Goal: Communication & Community: Answer question/provide support

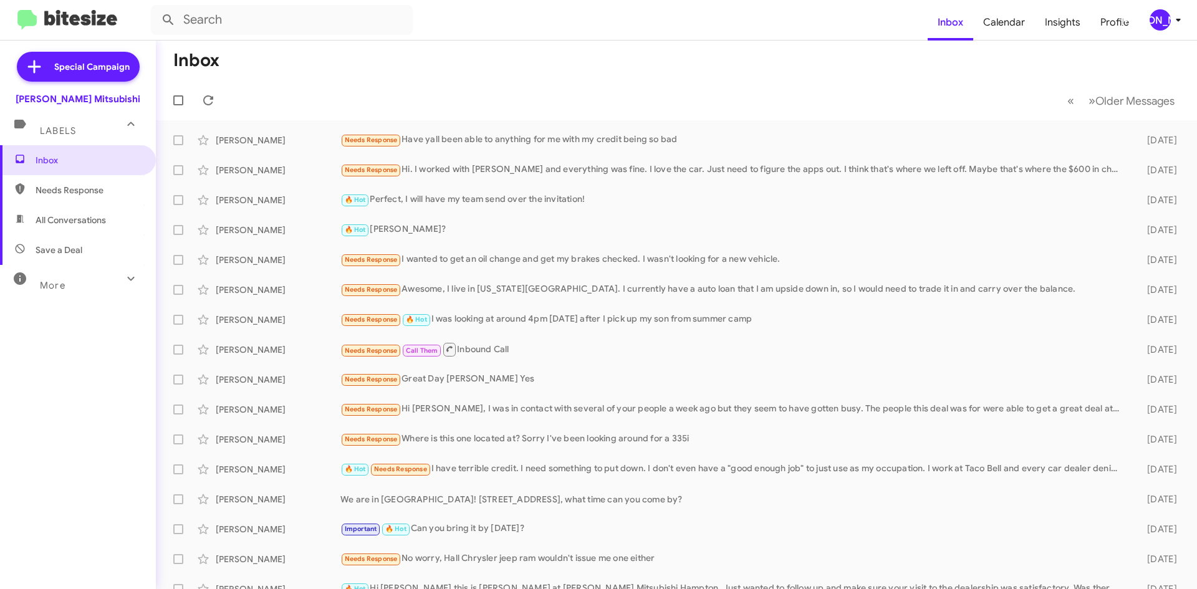
click at [1174, 22] on icon at bounding box center [1178, 19] width 15 height 15
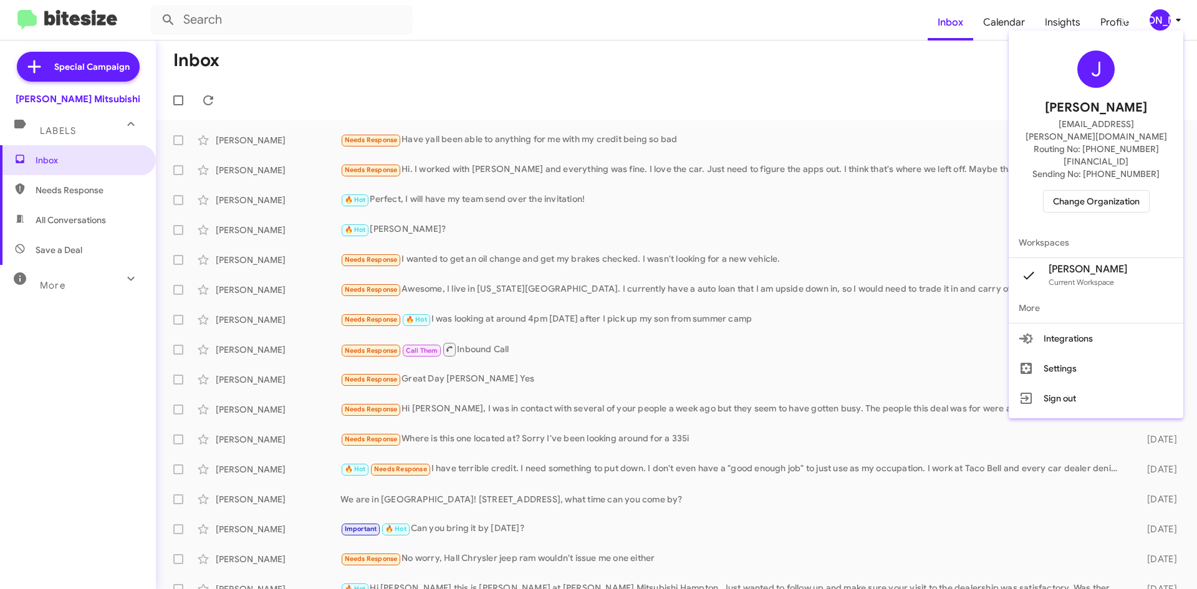
click at [1104, 191] on span "Change Organization" at bounding box center [1096, 201] width 87 height 21
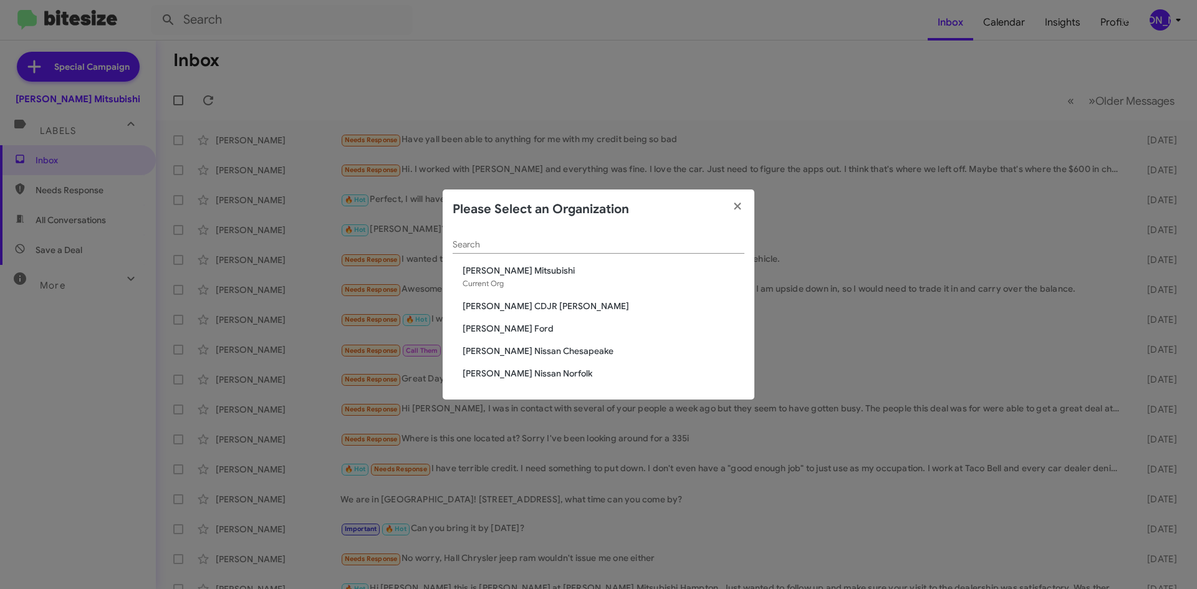
click at [551, 306] on span "[PERSON_NAME] CDJR [PERSON_NAME]" at bounding box center [604, 306] width 282 height 12
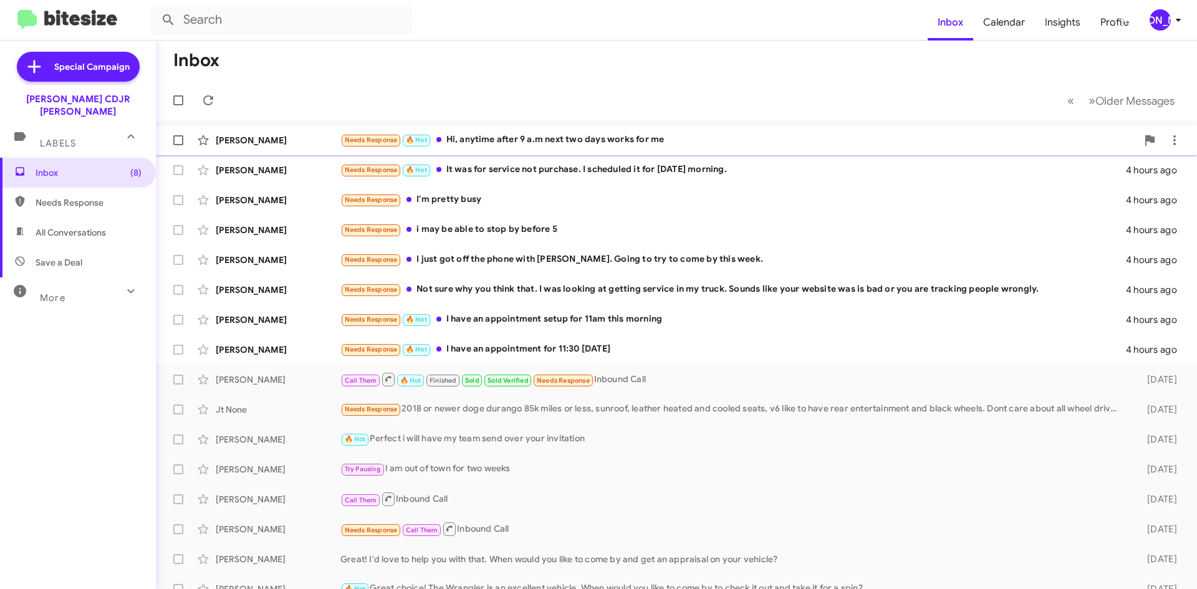
click at [575, 136] on div "Needs Response 🔥 Hot Hi, anytime after 9 a.m next two days works for me" at bounding box center [739, 140] width 797 height 14
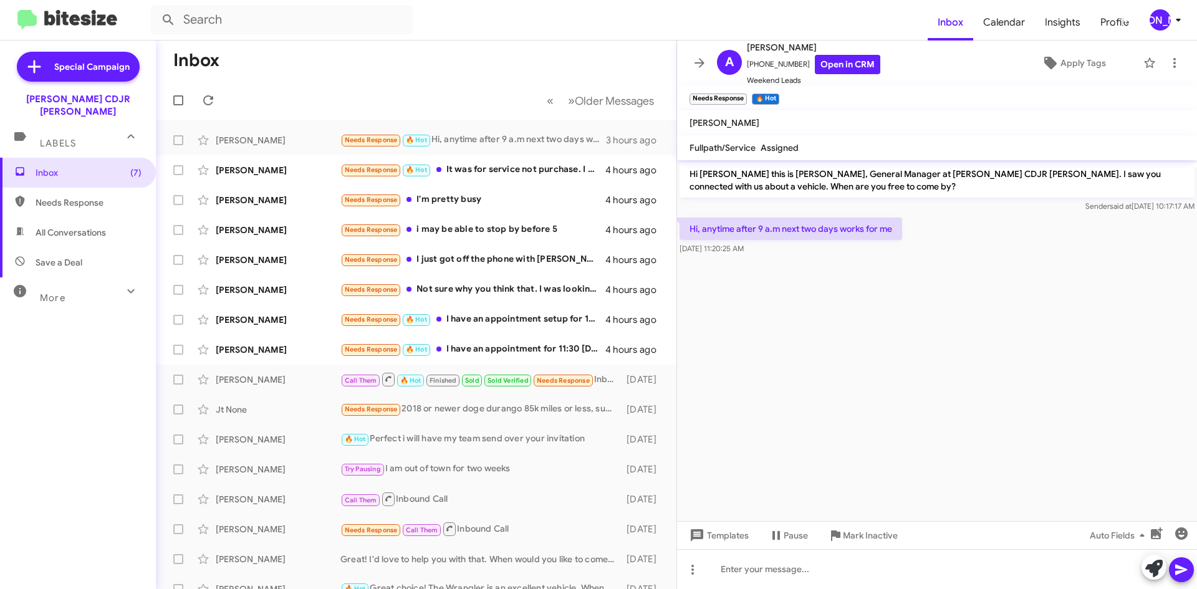
drag, startPoint x: 698, startPoint y: 54, endPoint x: 690, endPoint y: 62, distance: 10.6
click at [697, 55] on button at bounding box center [699, 63] width 25 height 25
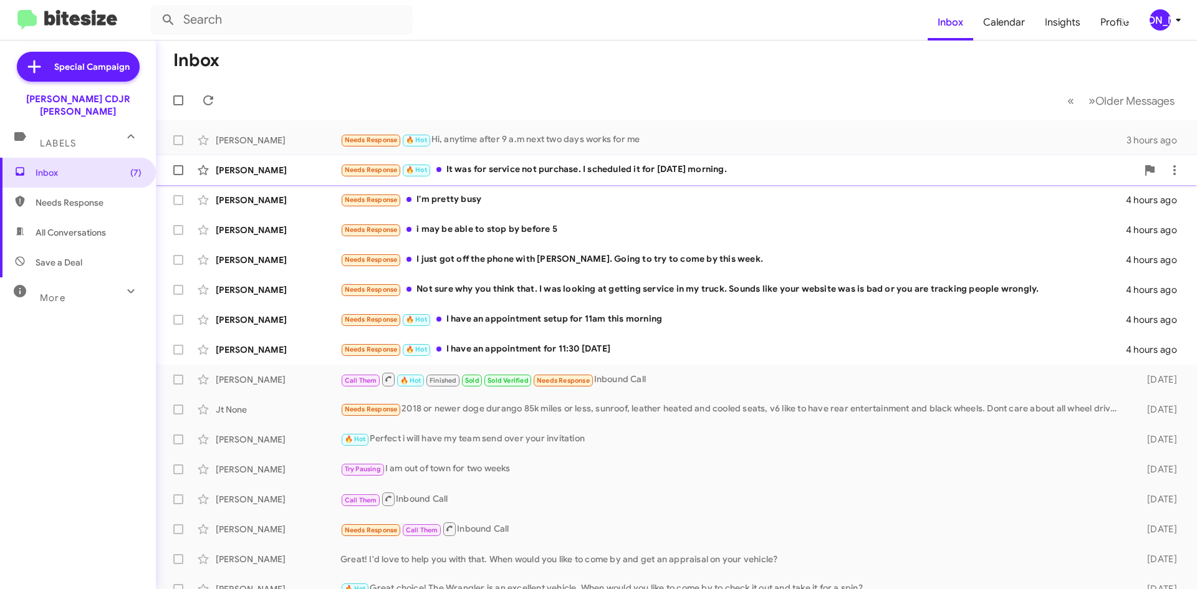
click at [592, 181] on div "Matthew Lyons Needs Response 🔥 Hot It was for service not purchase. I scheduled…" at bounding box center [677, 170] width 1022 height 25
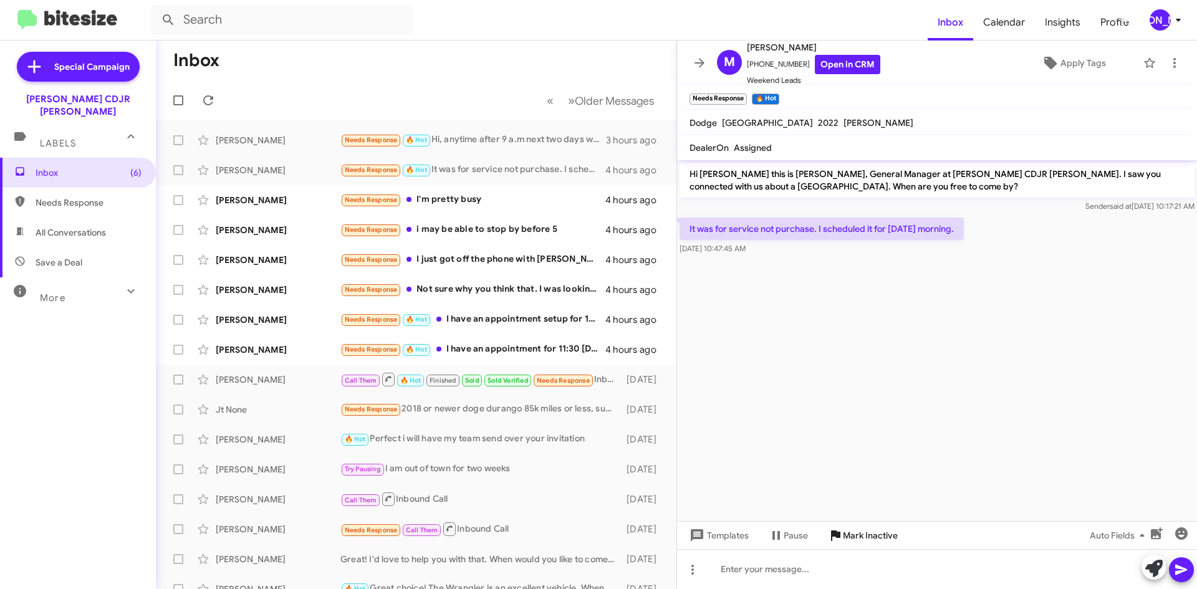
click at [857, 533] on span "Mark Inactive" at bounding box center [870, 536] width 55 height 22
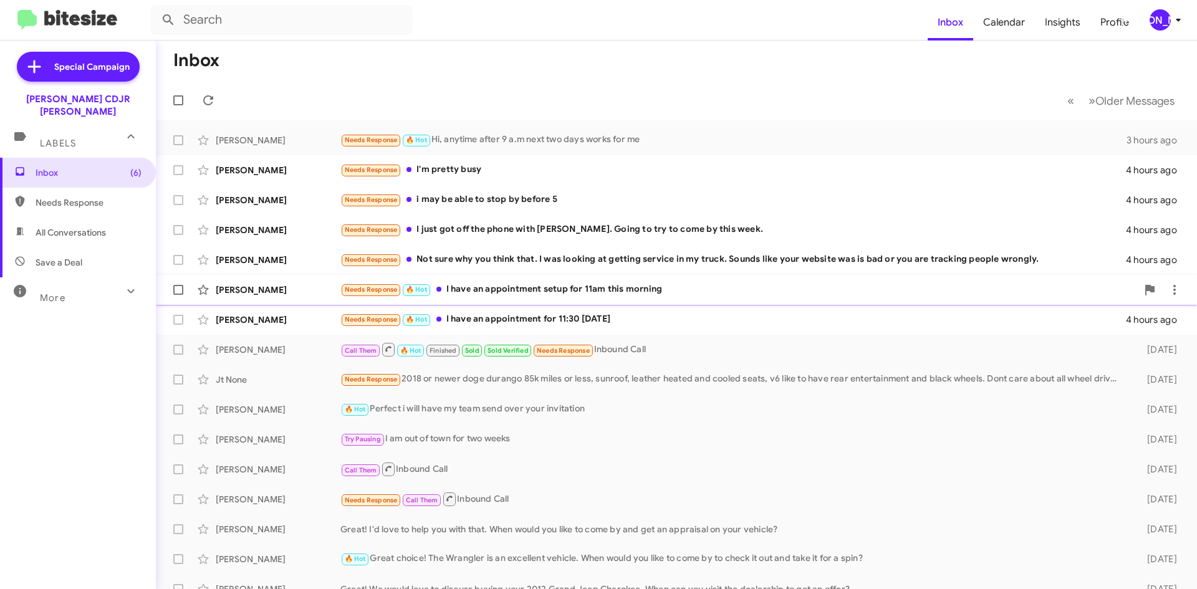
click at [607, 296] on div "Needs Response 🔥 Hot I have an appointment setup for 11am this morning" at bounding box center [739, 290] width 797 height 14
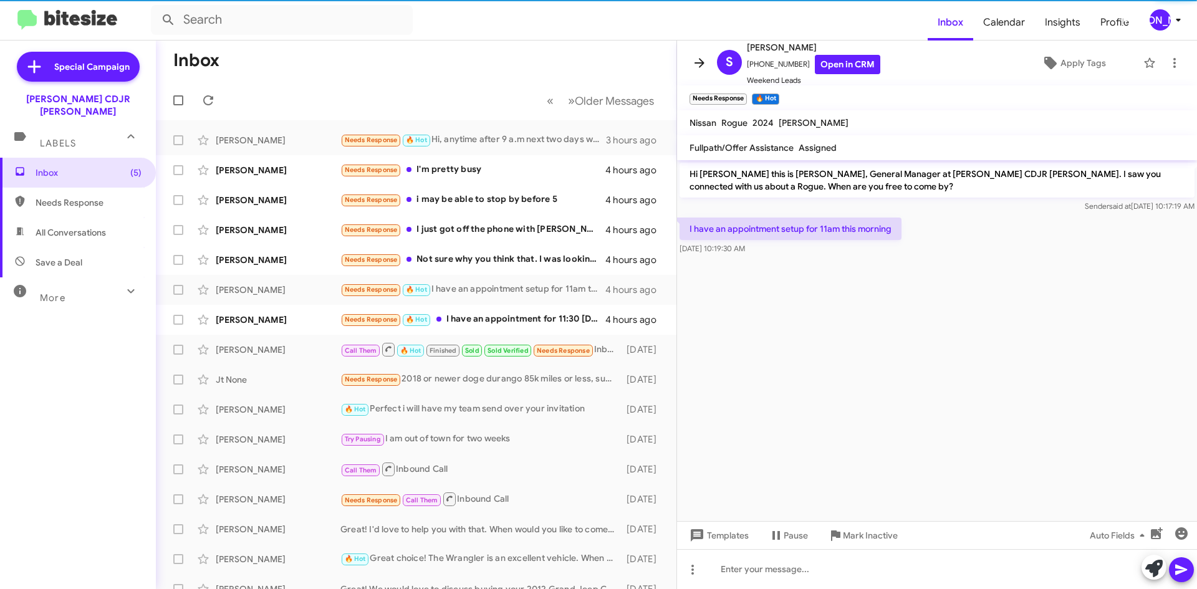
click at [703, 60] on icon at bounding box center [699, 63] width 15 height 15
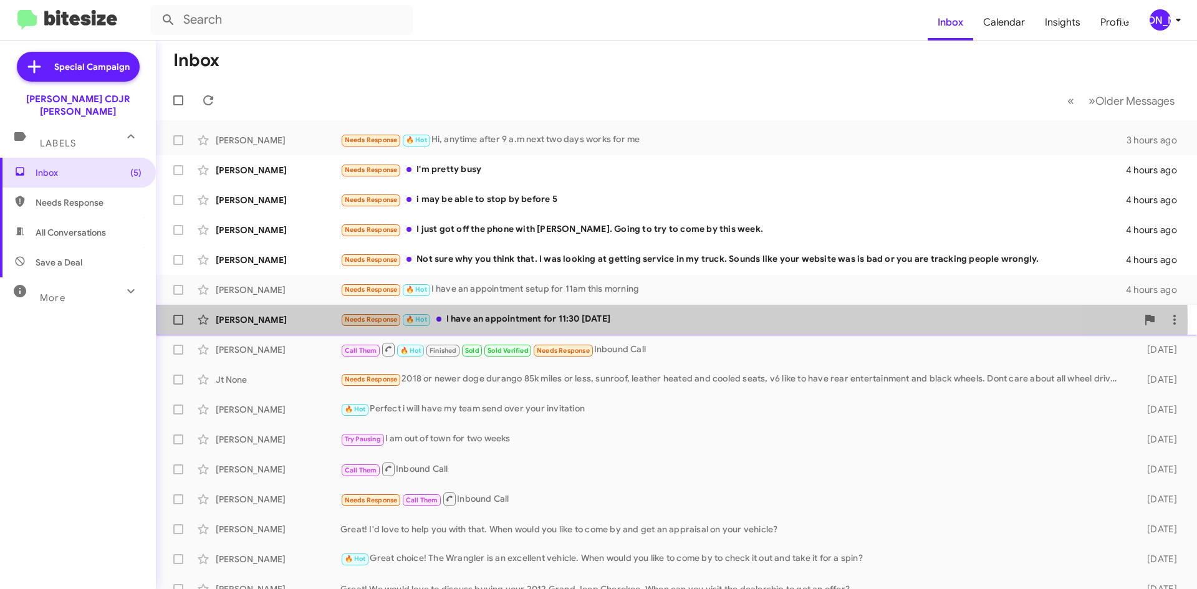
click at [581, 322] on div "Needs Response 🔥 Hot I have an appointment for 11:30 today" at bounding box center [739, 319] width 797 height 14
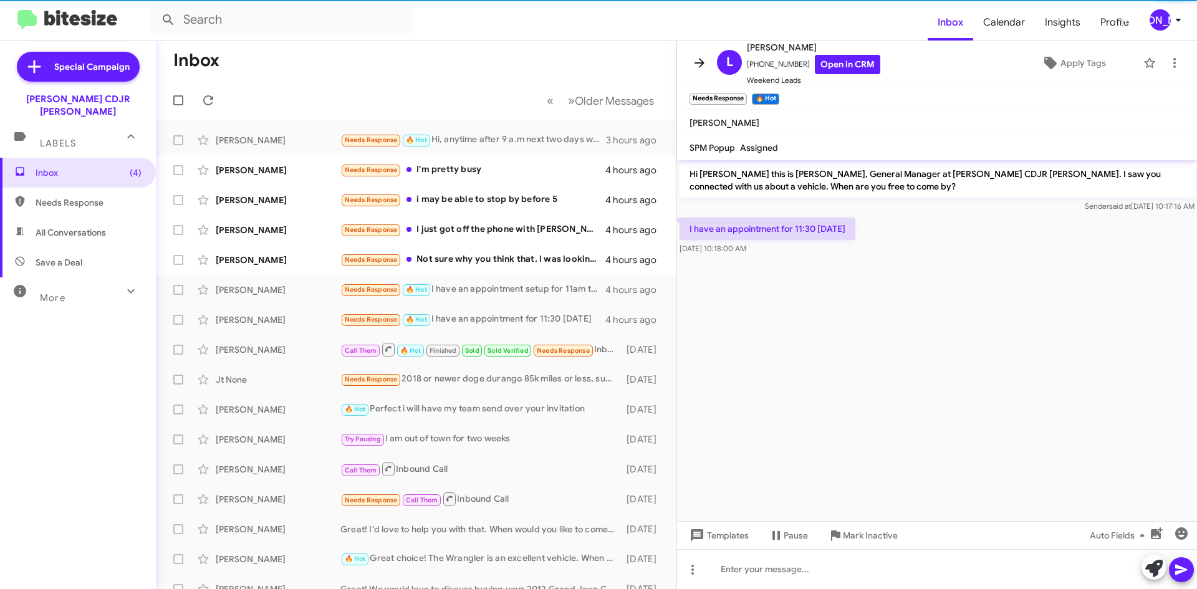
click at [694, 61] on icon at bounding box center [699, 63] width 15 height 15
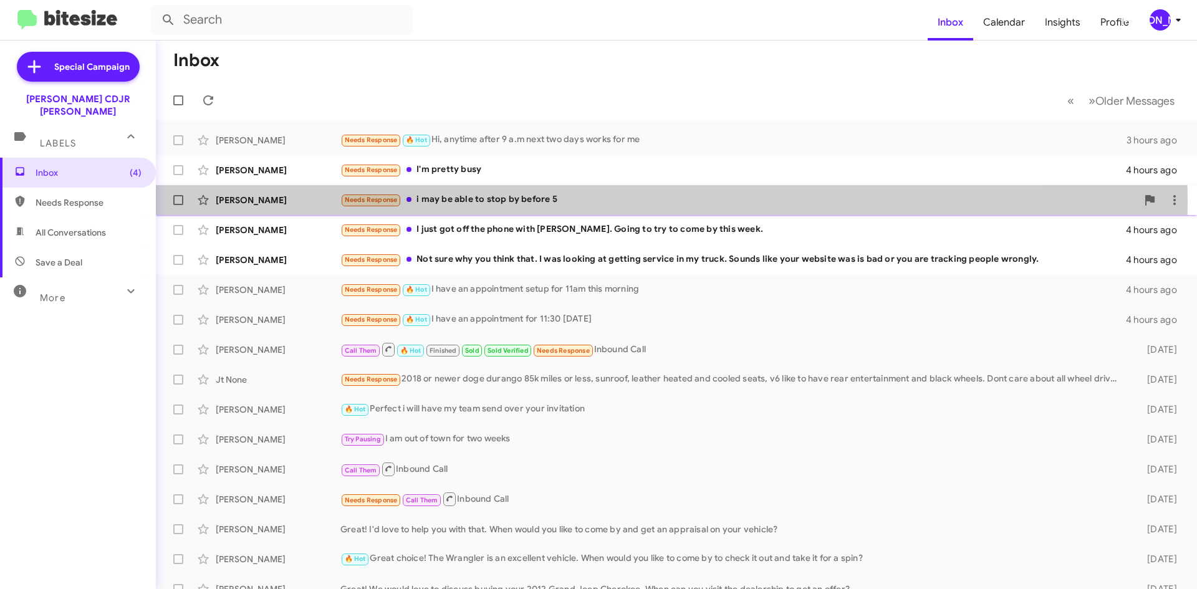
click at [483, 202] on div "Needs Response i may be able to stop by before 5" at bounding box center [739, 200] width 797 height 14
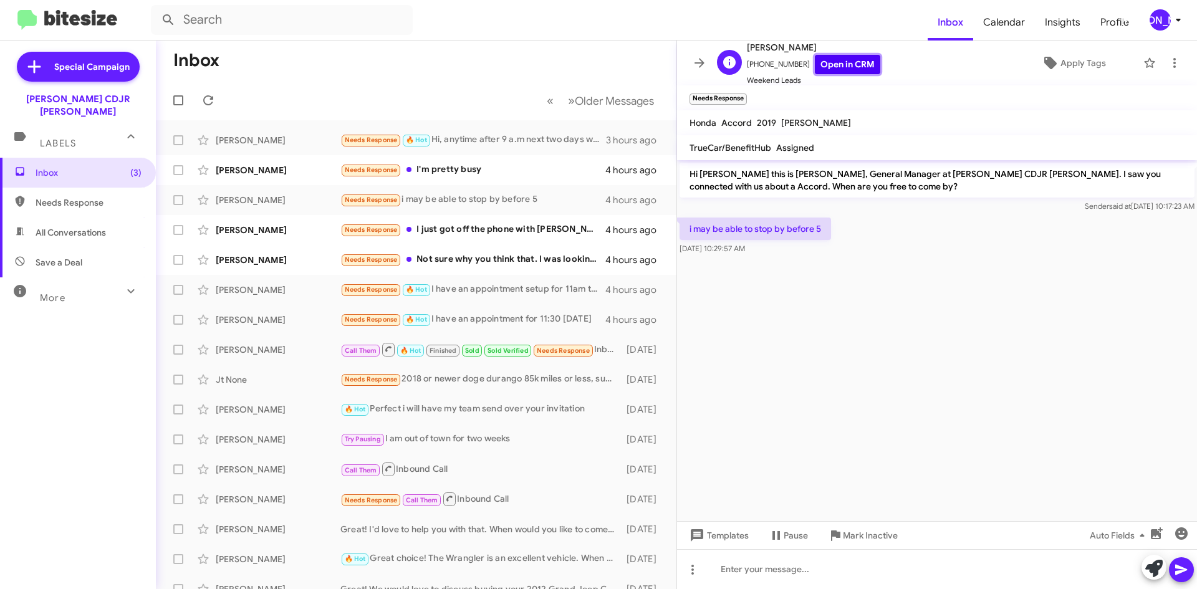
click at [829, 61] on link "Open in CRM" at bounding box center [847, 64] width 65 height 19
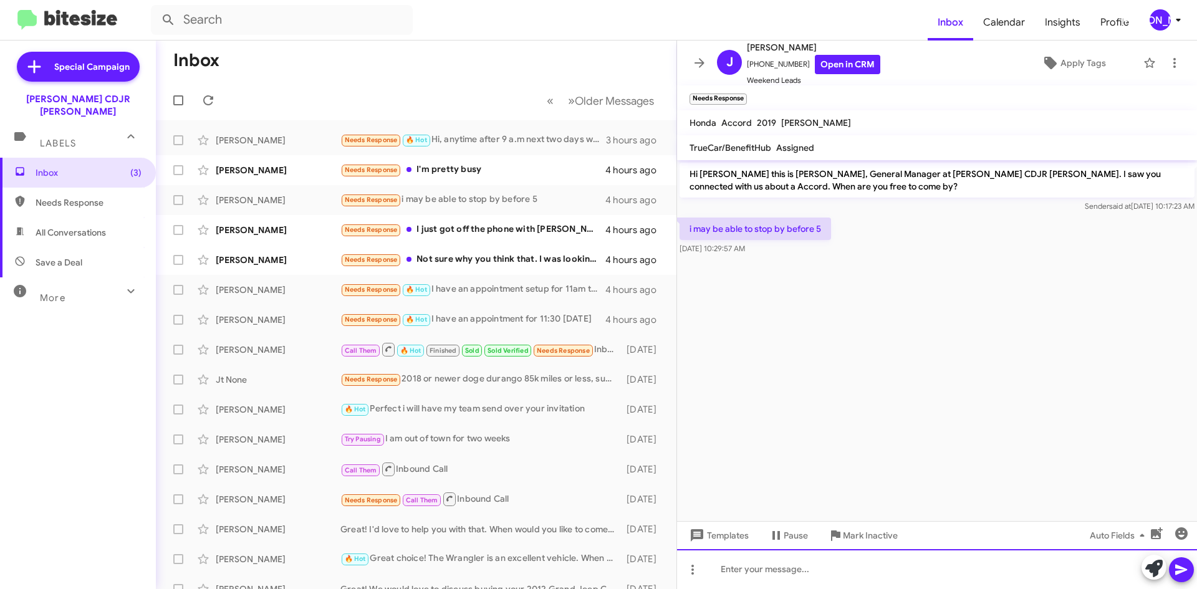
click at [741, 574] on div at bounding box center [937, 569] width 520 height 40
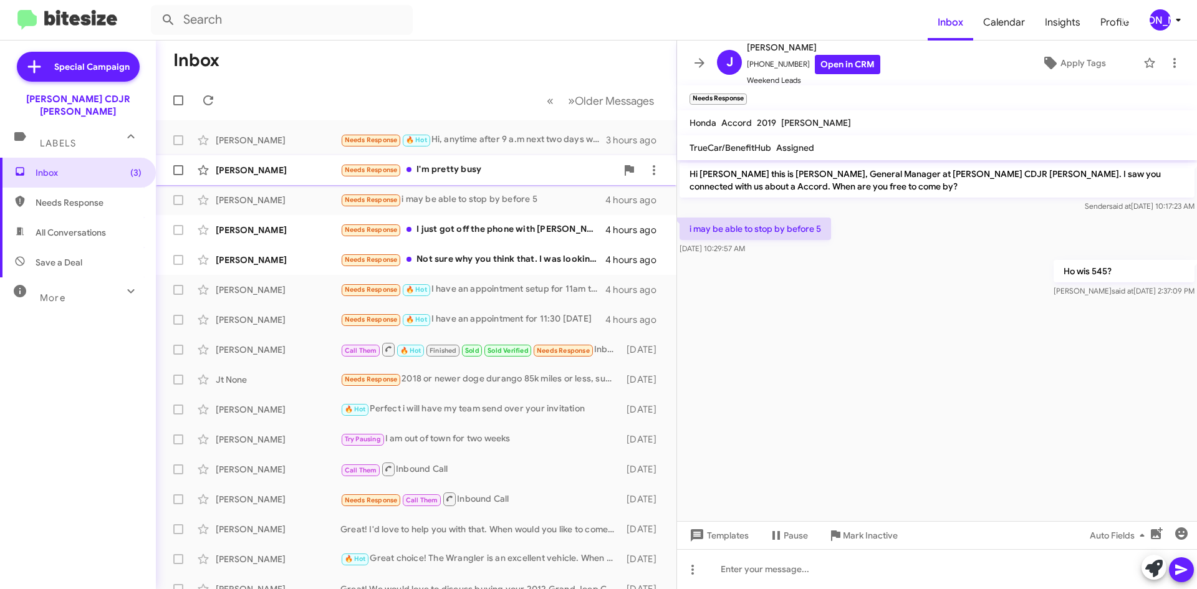
click at [494, 173] on div "Needs Response I'm pretty busy" at bounding box center [479, 170] width 276 height 14
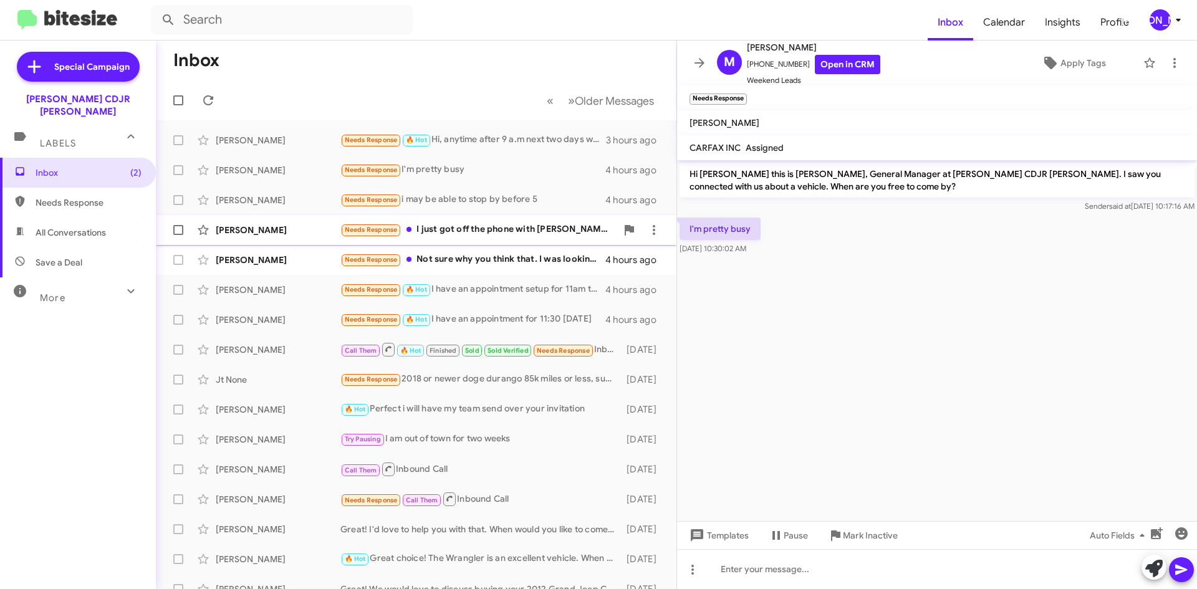
click at [517, 236] on div "Needs Response I just got off the phone with Robert. Going to try to come by th…" at bounding box center [479, 230] width 276 height 14
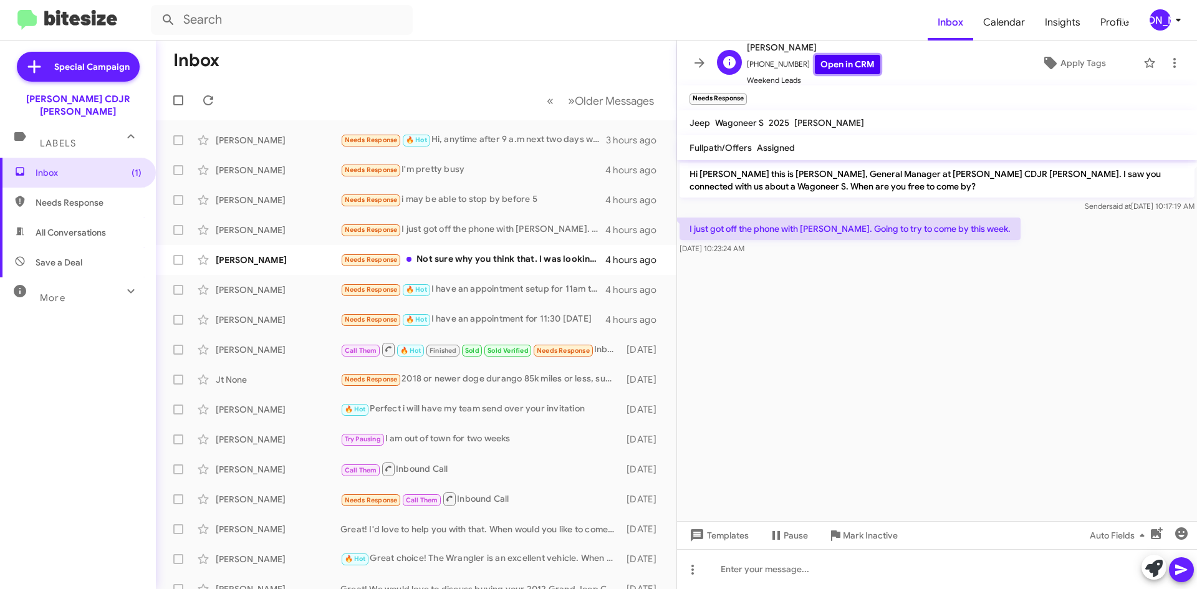
click at [831, 64] on link "Open in CRM" at bounding box center [847, 64] width 65 height 19
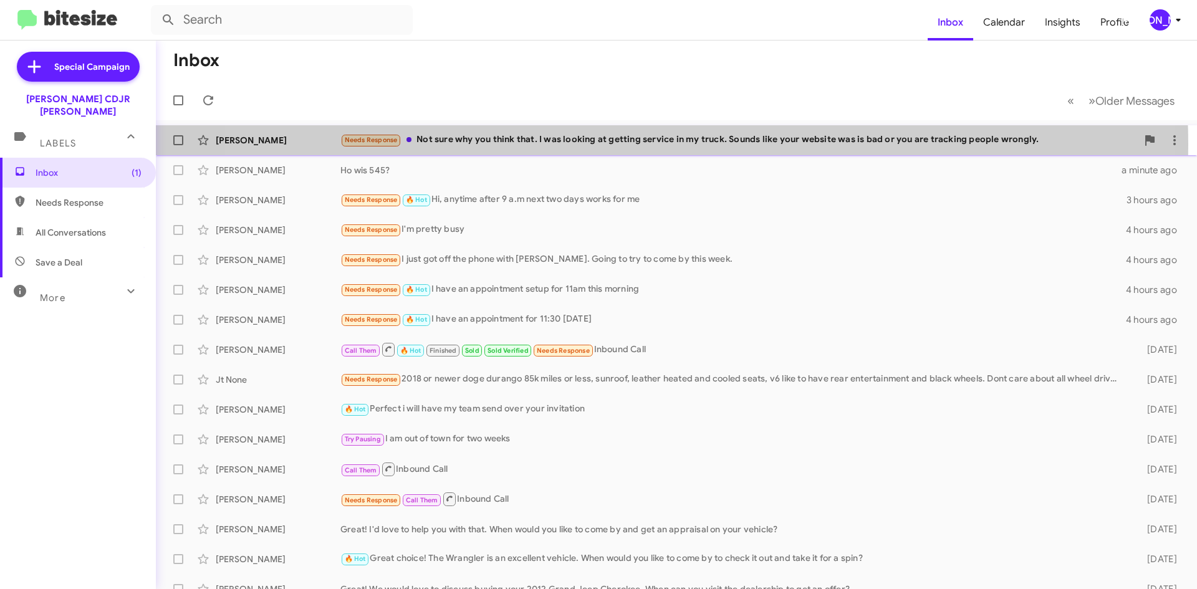
click at [627, 145] on div "Needs Response Not sure why you think that. I was looking at getting service in…" at bounding box center [739, 140] width 797 height 14
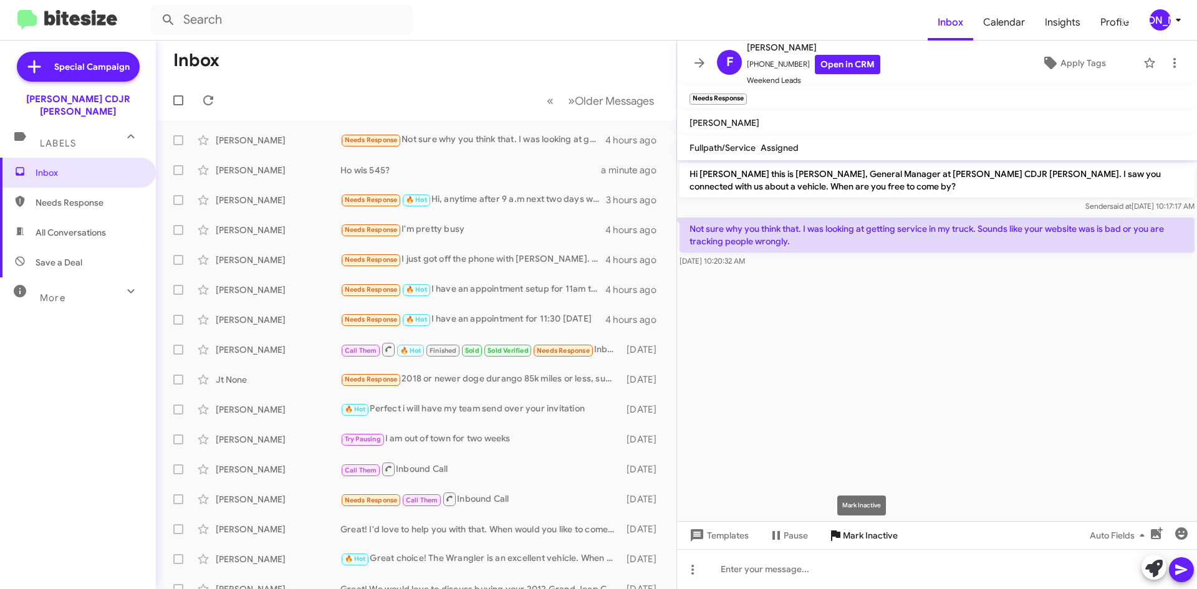
click at [857, 543] on span "Mark Inactive" at bounding box center [870, 536] width 55 height 22
